Goal: Communication & Community: Answer question/provide support

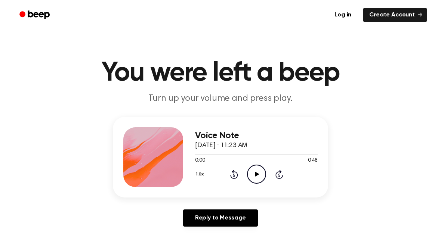
click at [261, 177] on icon "Play Audio" at bounding box center [256, 174] width 19 height 19
click at [228, 177] on div "1.0x Rewind 5 seconds Pause Audio Skip 5 seconds" at bounding box center [256, 174] width 123 height 19
click at [232, 178] on icon at bounding box center [234, 174] width 8 height 9
click at [235, 176] on icon at bounding box center [234, 175] width 2 height 3
click at [231, 170] on icon "Rewind 5 seconds" at bounding box center [234, 175] width 8 height 10
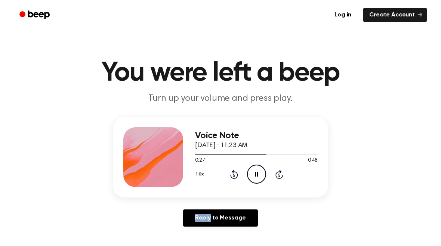
click at [234, 171] on icon at bounding box center [234, 174] width 8 height 9
click at [233, 170] on icon at bounding box center [234, 174] width 8 height 9
click at [231, 170] on icon "Rewind 5 seconds" at bounding box center [234, 175] width 8 height 10
click at [229, 169] on div "1.0x Rewind 5 seconds Pause Audio Skip 5 seconds" at bounding box center [256, 174] width 123 height 19
click at [261, 167] on circle at bounding box center [256, 174] width 18 height 18
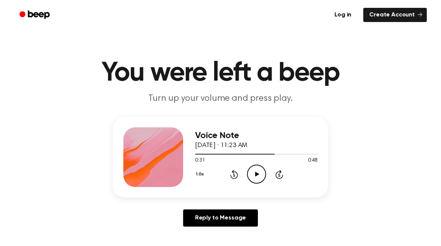
click at [195, 221] on link "Reply to Message" at bounding box center [220, 218] width 75 height 17
